Goal: Task Accomplishment & Management: Manage account settings

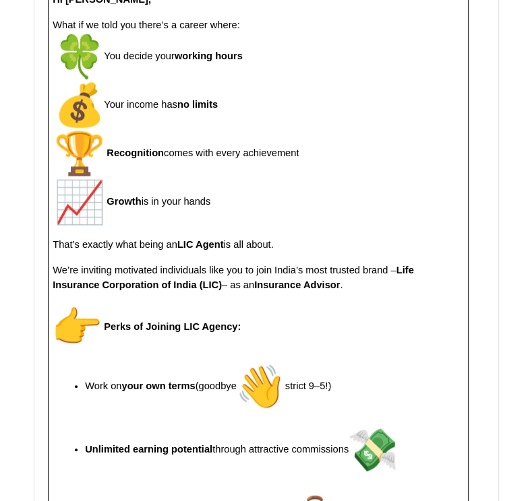
scroll to position [3153, 0]
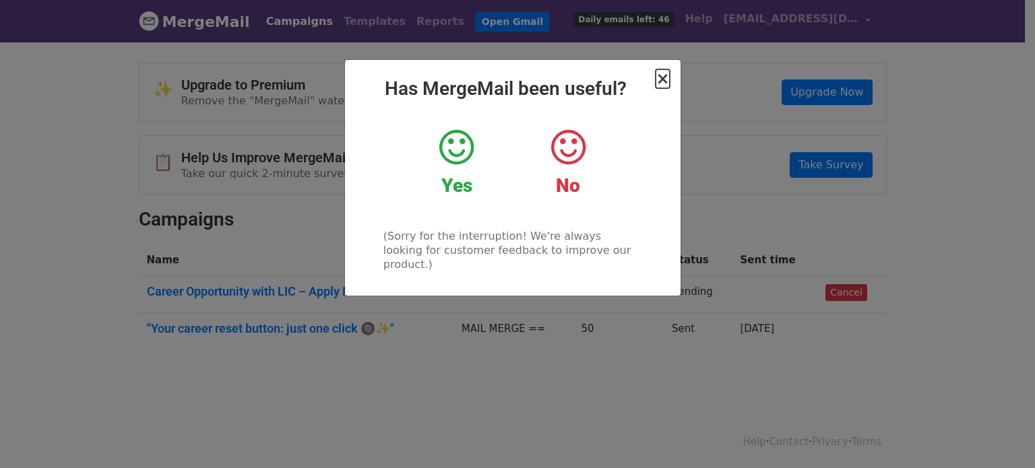
click at [666, 79] on span "×" at bounding box center [662, 78] width 13 height 19
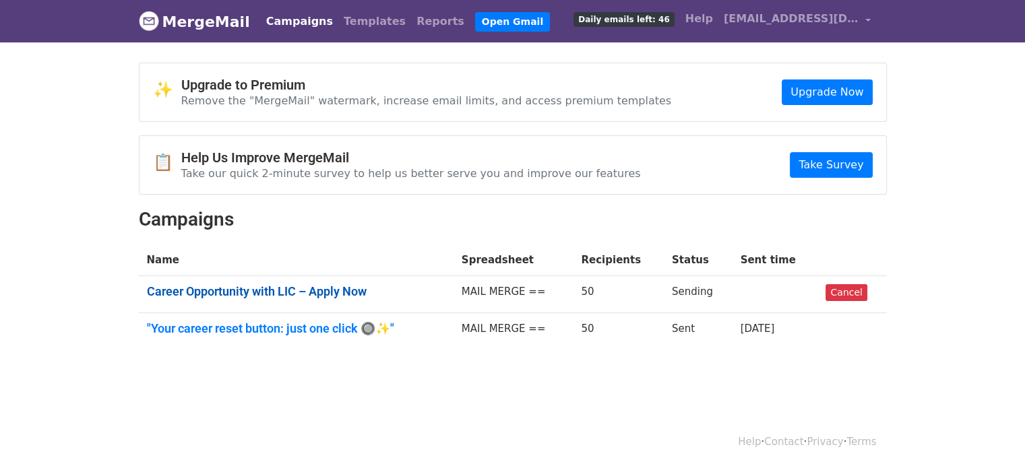
click at [281, 294] on link "Career Opportunity with LIC – Apply Now" at bounding box center [296, 291] width 298 height 15
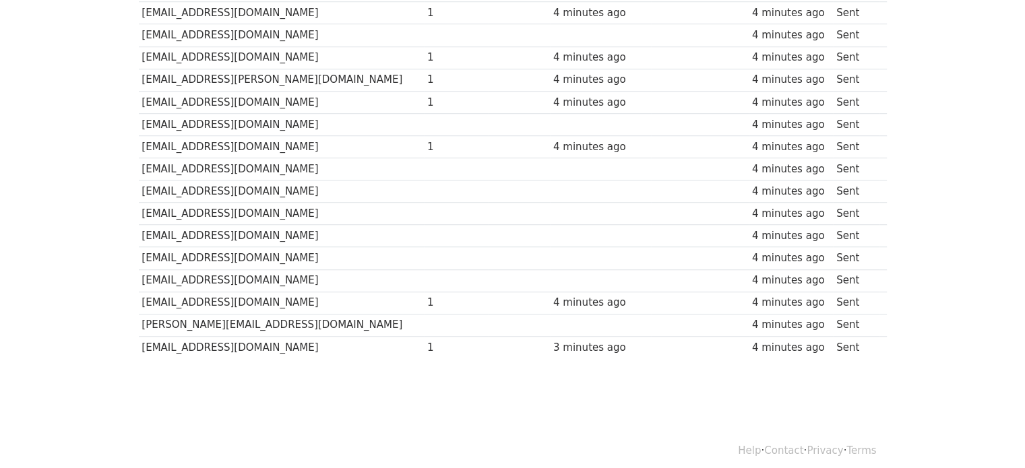
scroll to position [983, 0]
